Goal: Task Accomplishment & Management: Manage account settings

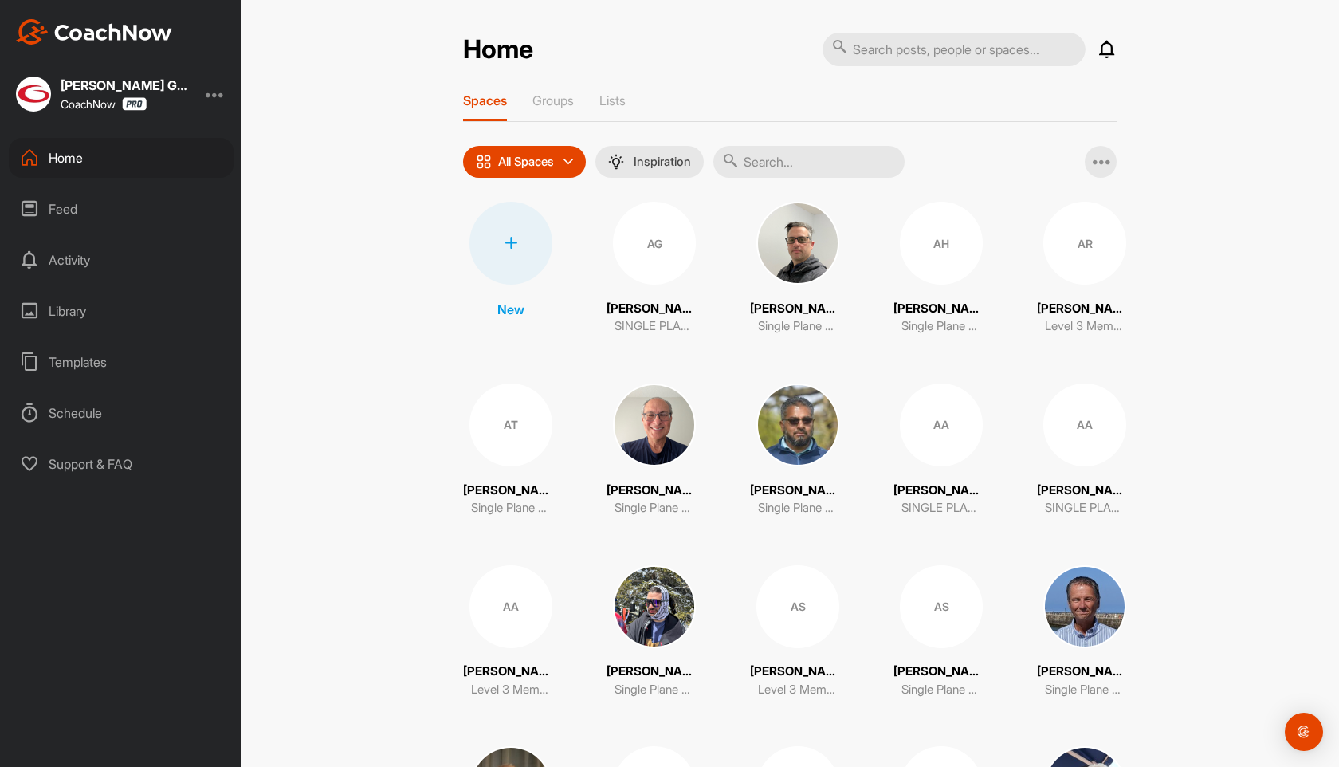
click at [775, 155] on input "text" at bounding box center [808, 162] width 191 height 32
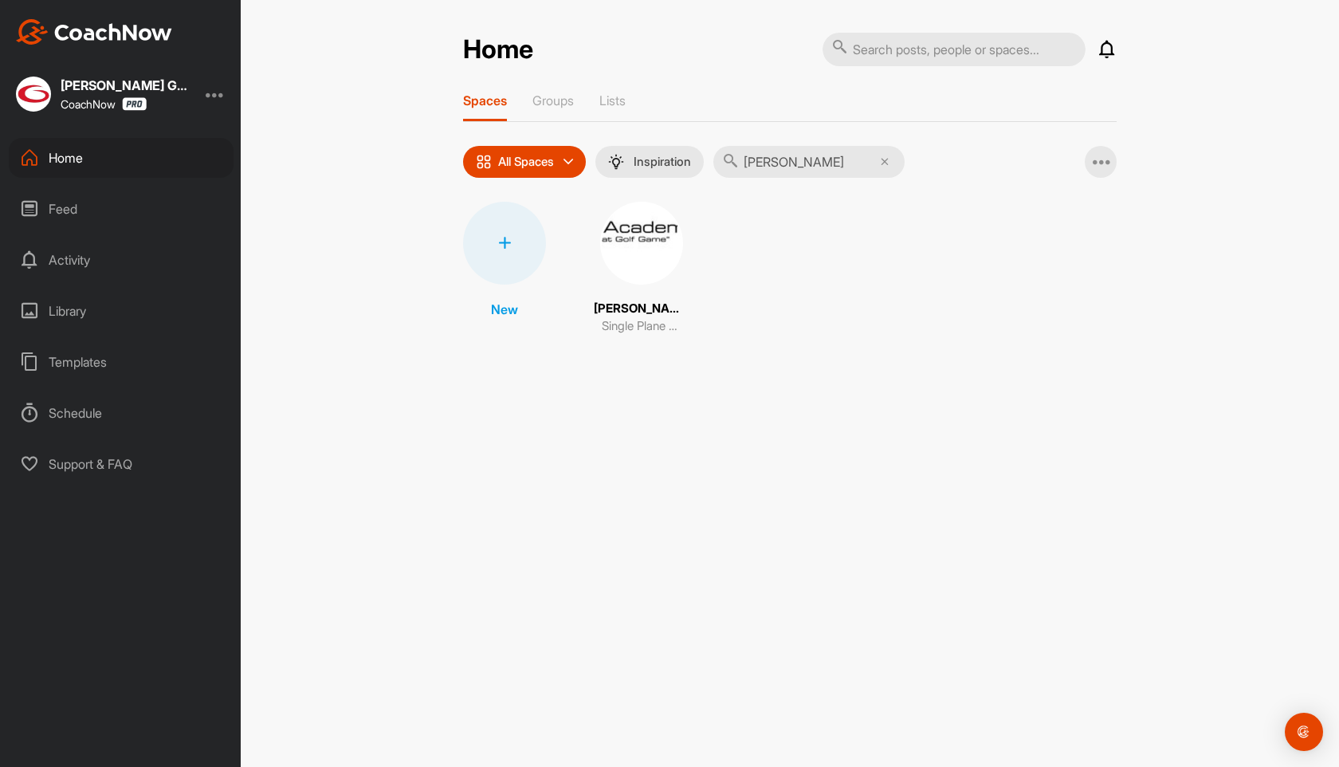
type input "[PERSON_NAME]"
click at [625, 263] on img at bounding box center [641, 243] width 83 height 83
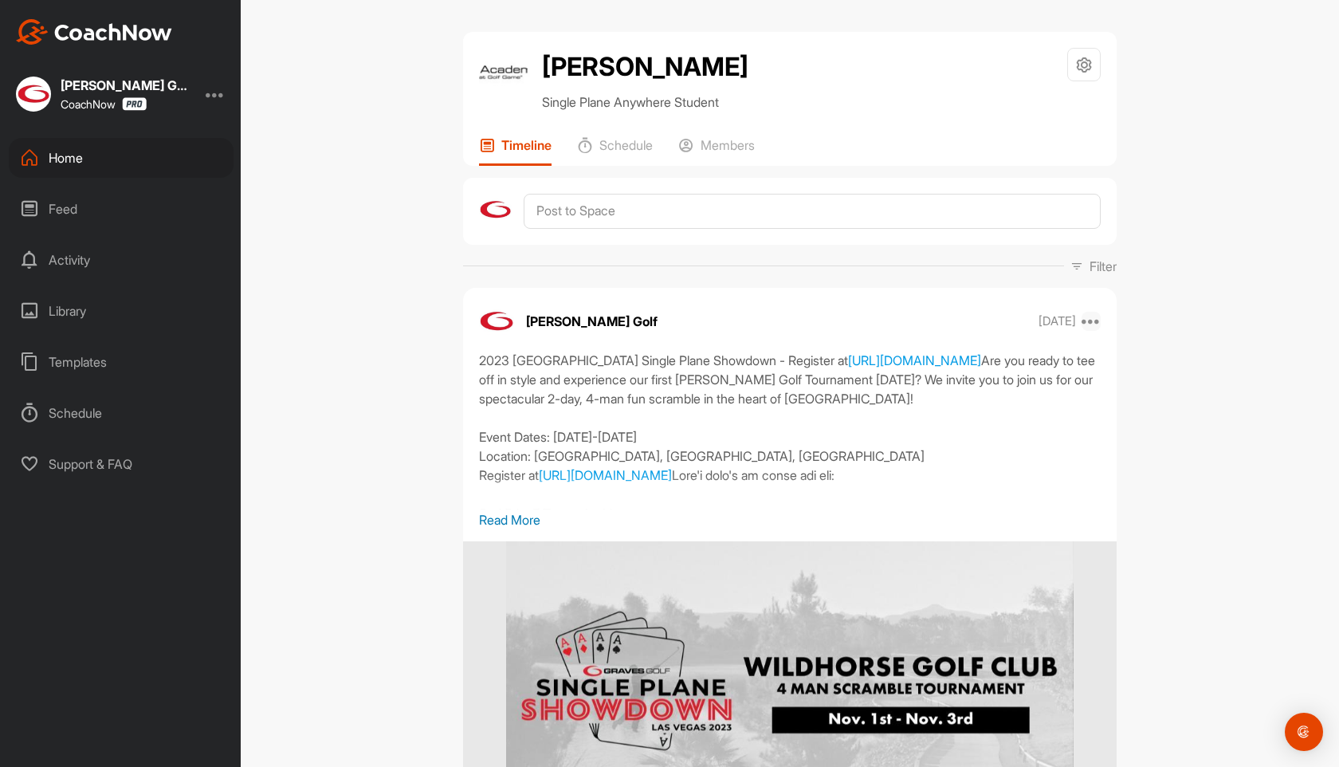
click at [1094, 321] on icon at bounding box center [1091, 321] width 19 height 19
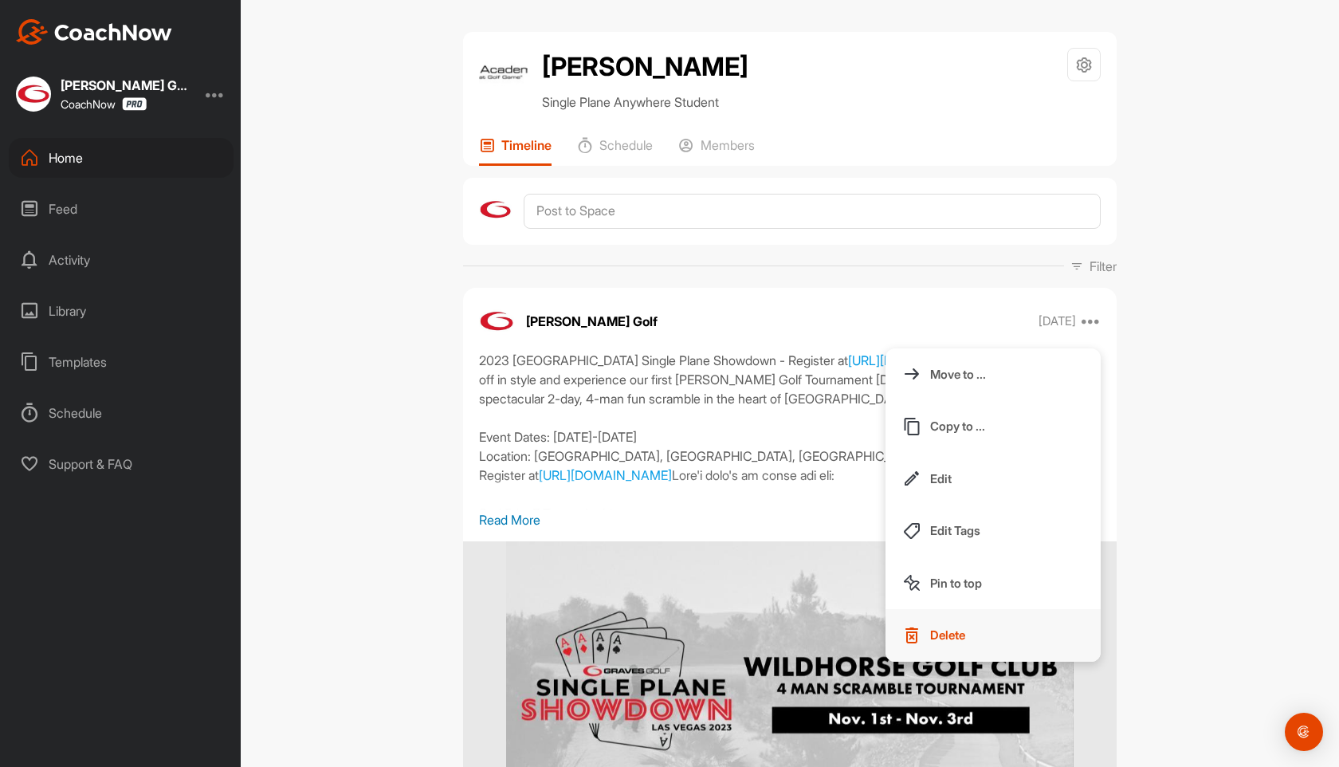
click at [942, 631] on p "Delete" at bounding box center [947, 635] width 35 height 17
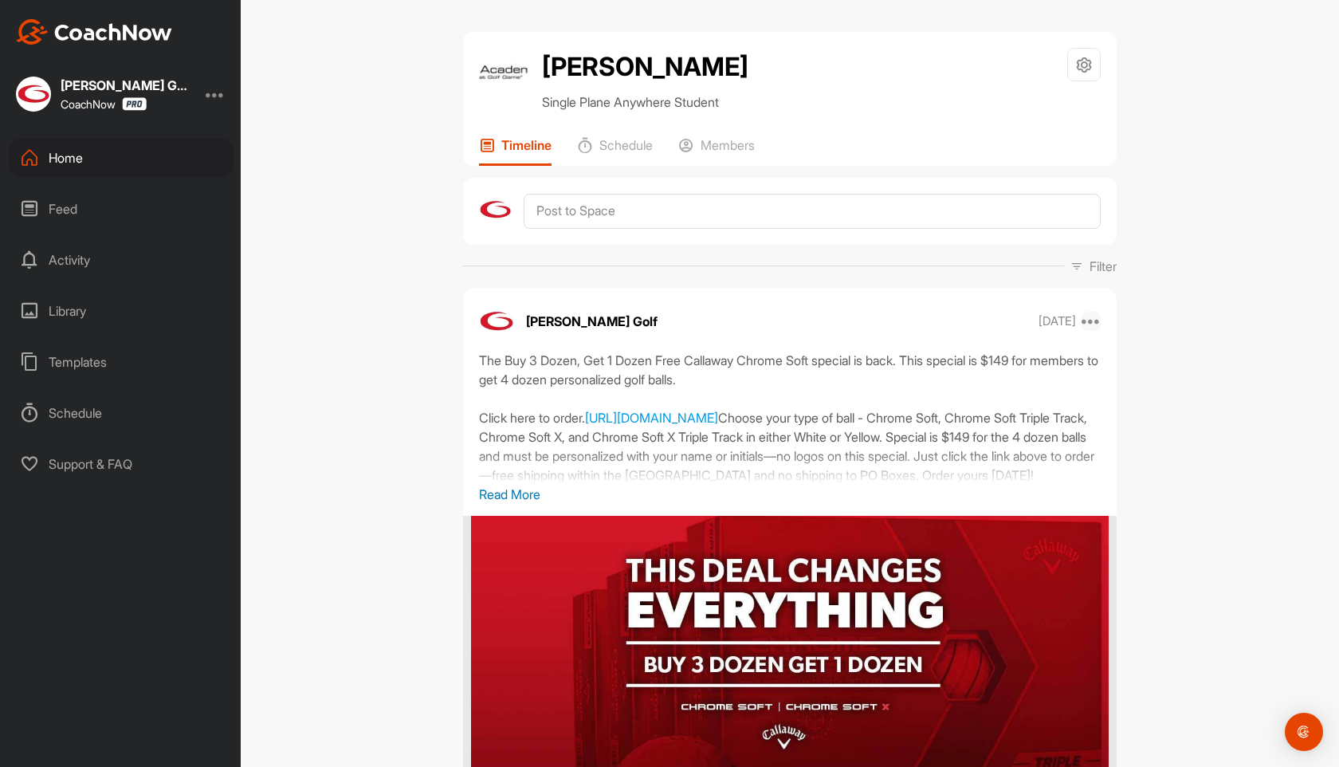
click at [1094, 316] on icon at bounding box center [1091, 321] width 19 height 19
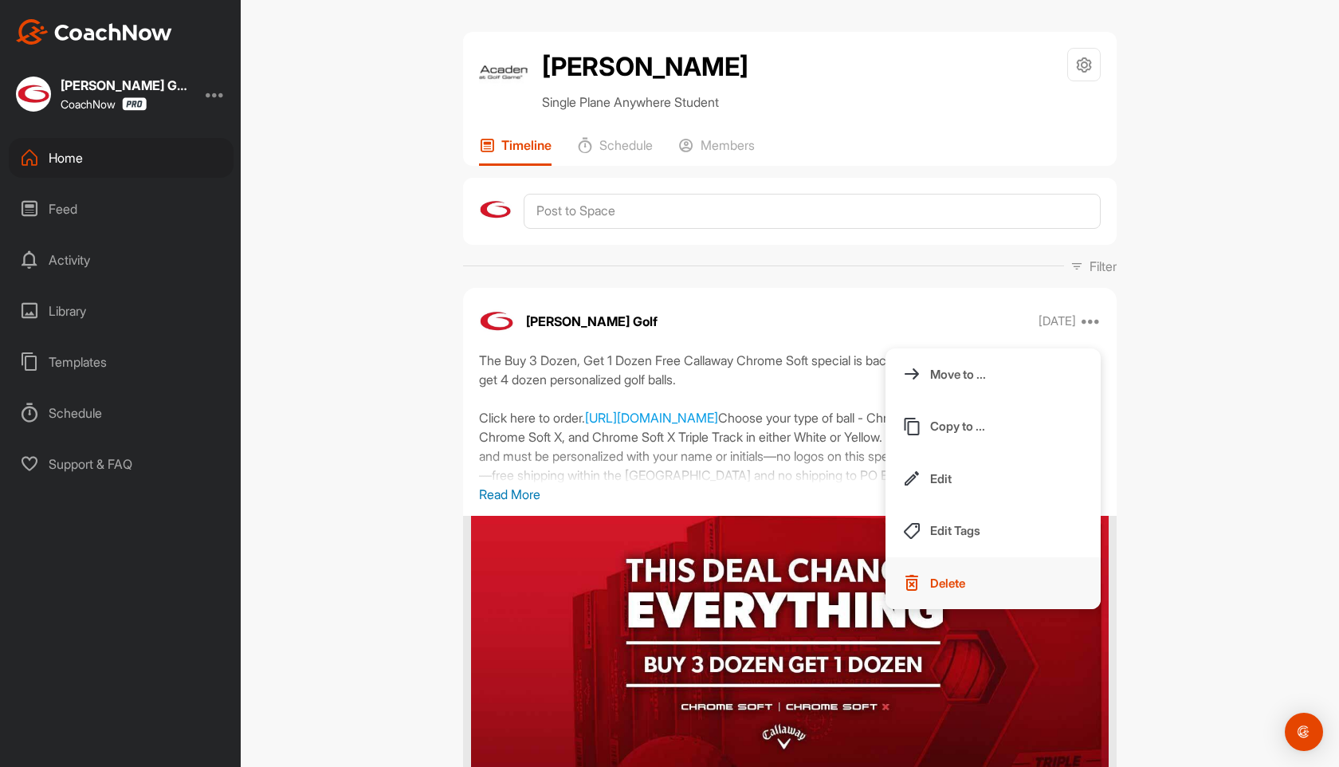
click at [943, 583] on p "Delete" at bounding box center [947, 583] width 35 height 17
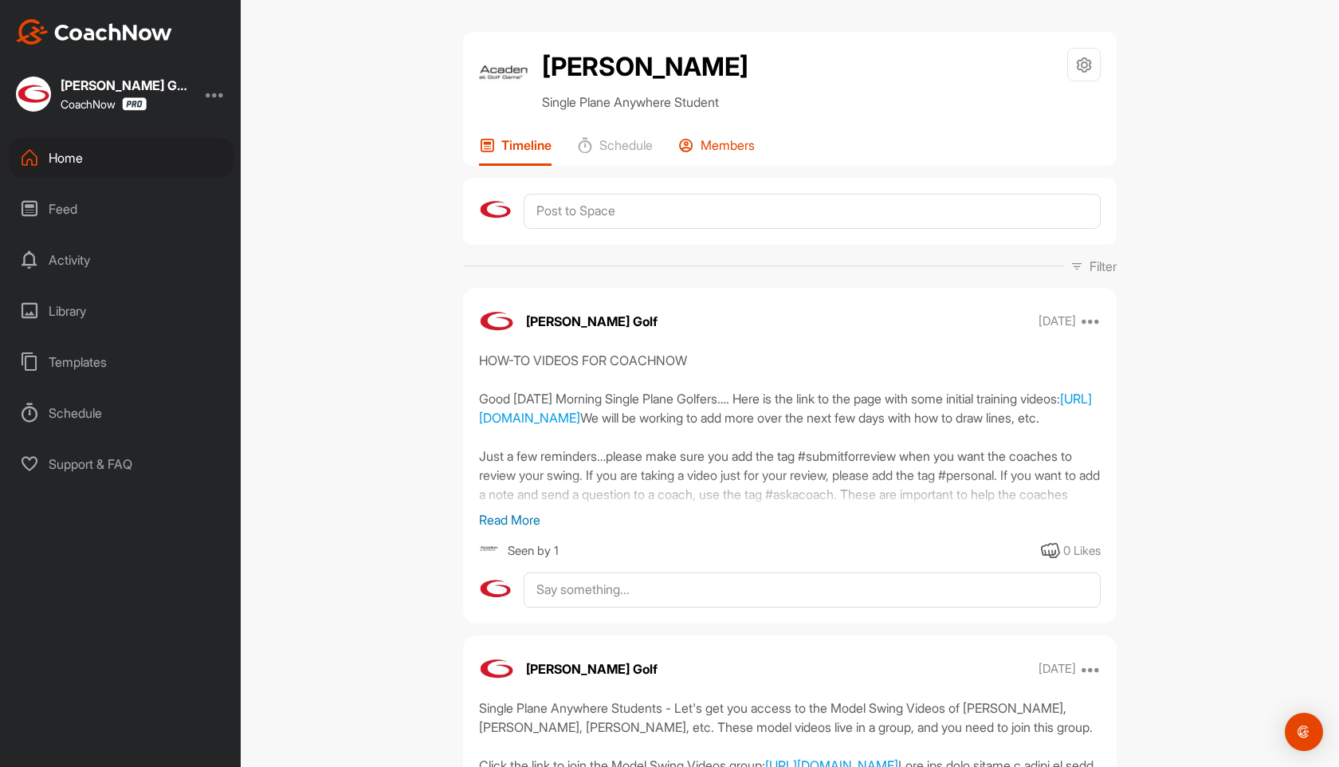
click at [726, 146] on p "Members" at bounding box center [728, 145] width 54 height 16
